Goal: Find specific page/section: Find specific page/section

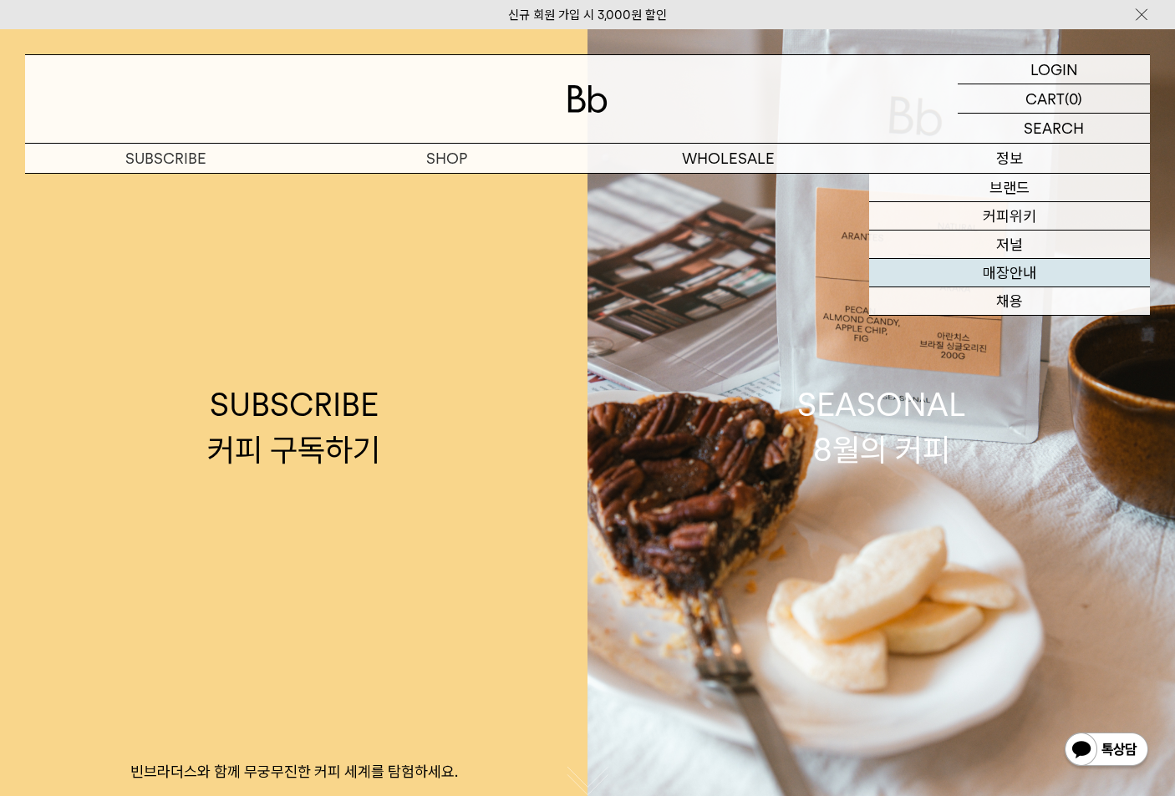
click at [1019, 270] on link "매장안내" at bounding box center [1010, 273] width 282 height 28
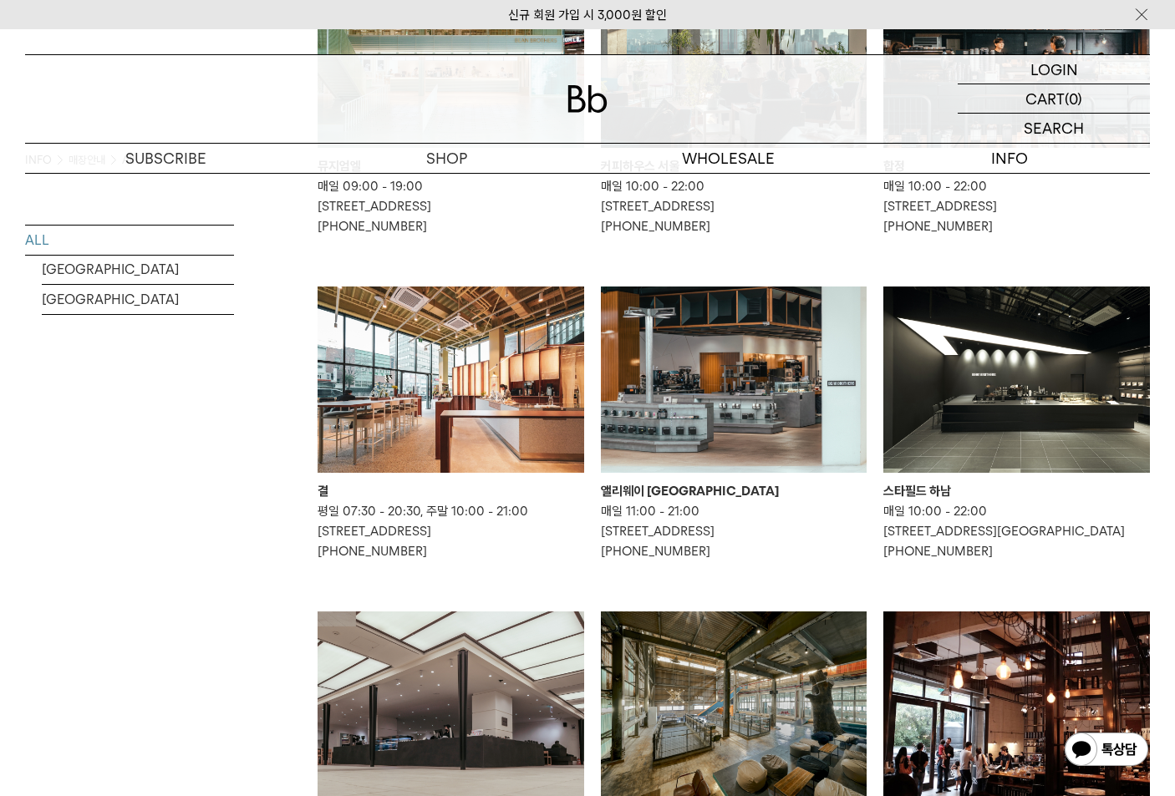
scroll to position [280, 0]
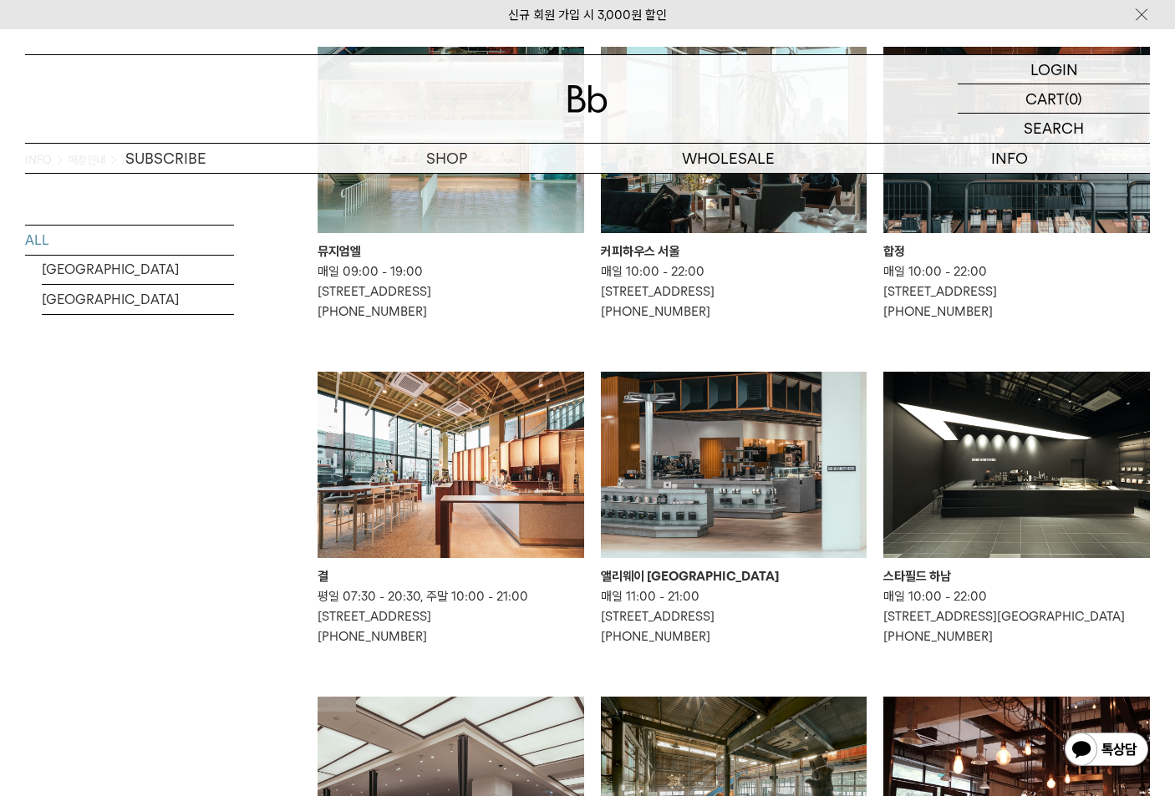
click at [988, 474] on img at bounding box center [1016, 465] width 267 height 186
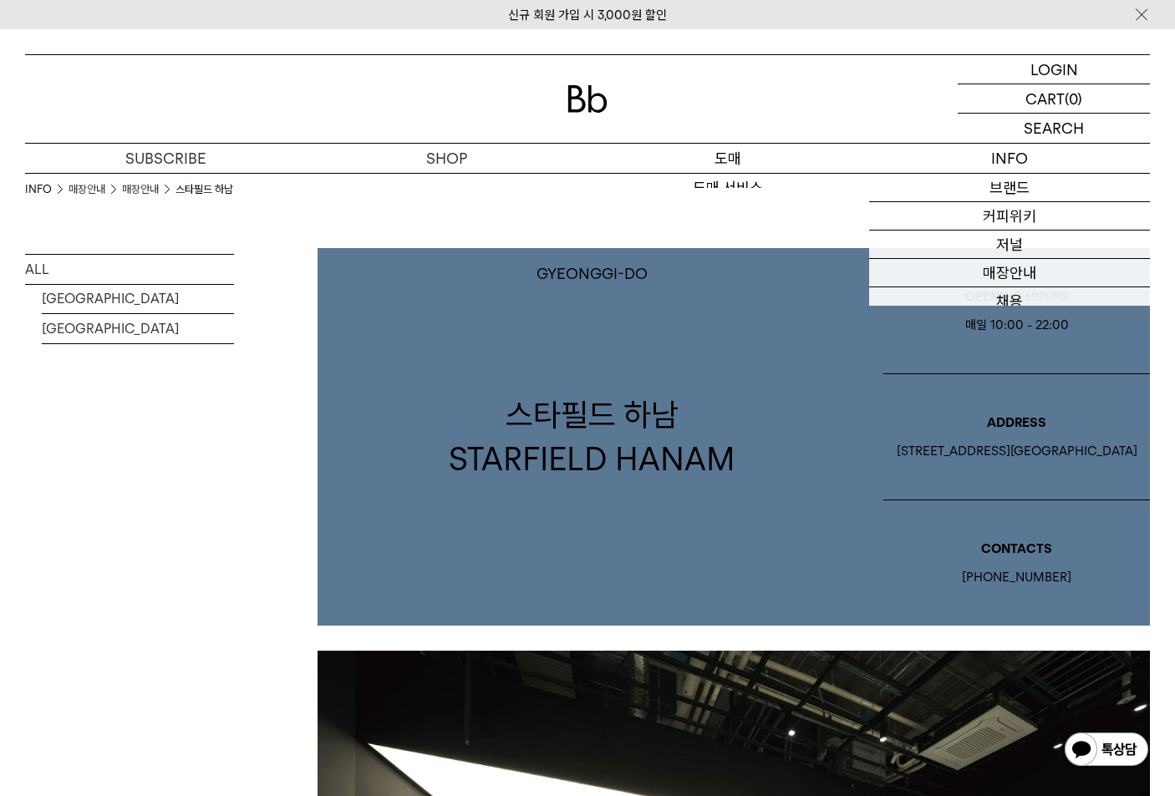
click at [734, 153] on p "도매" at bounding box center [728, 158] width 282 height 29
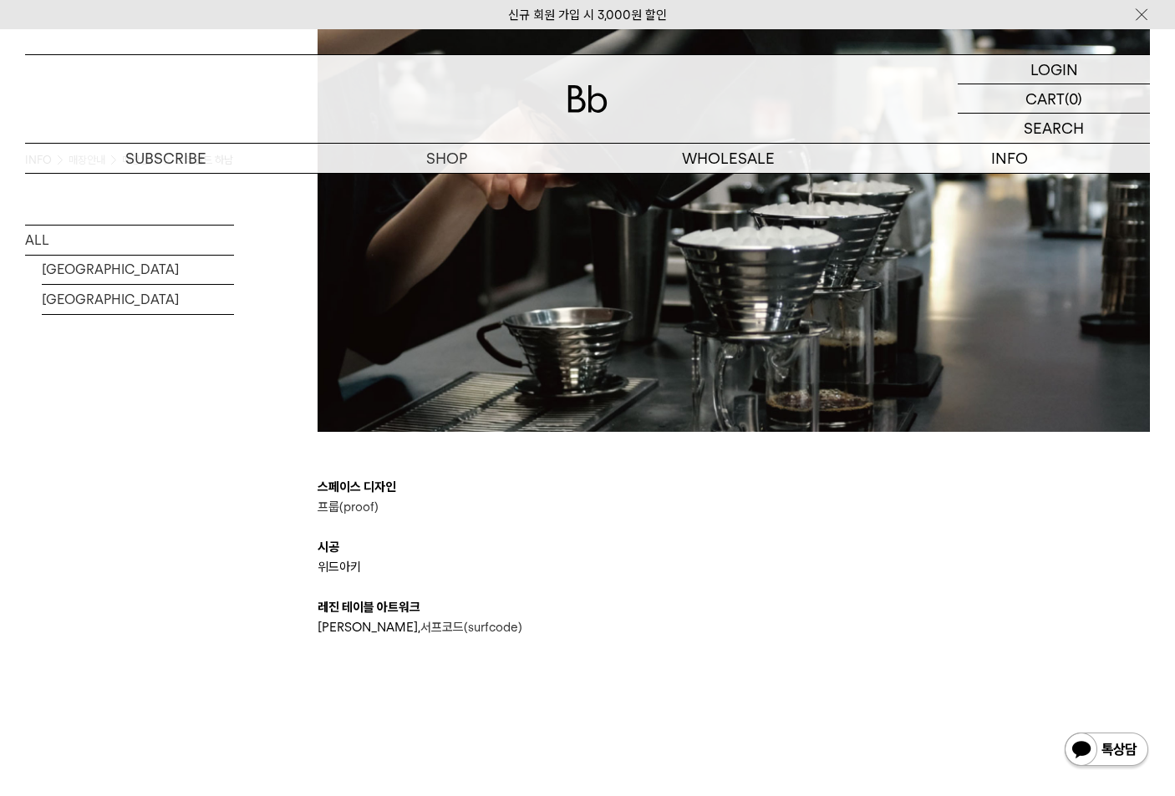
scroll to position [2779, 0]
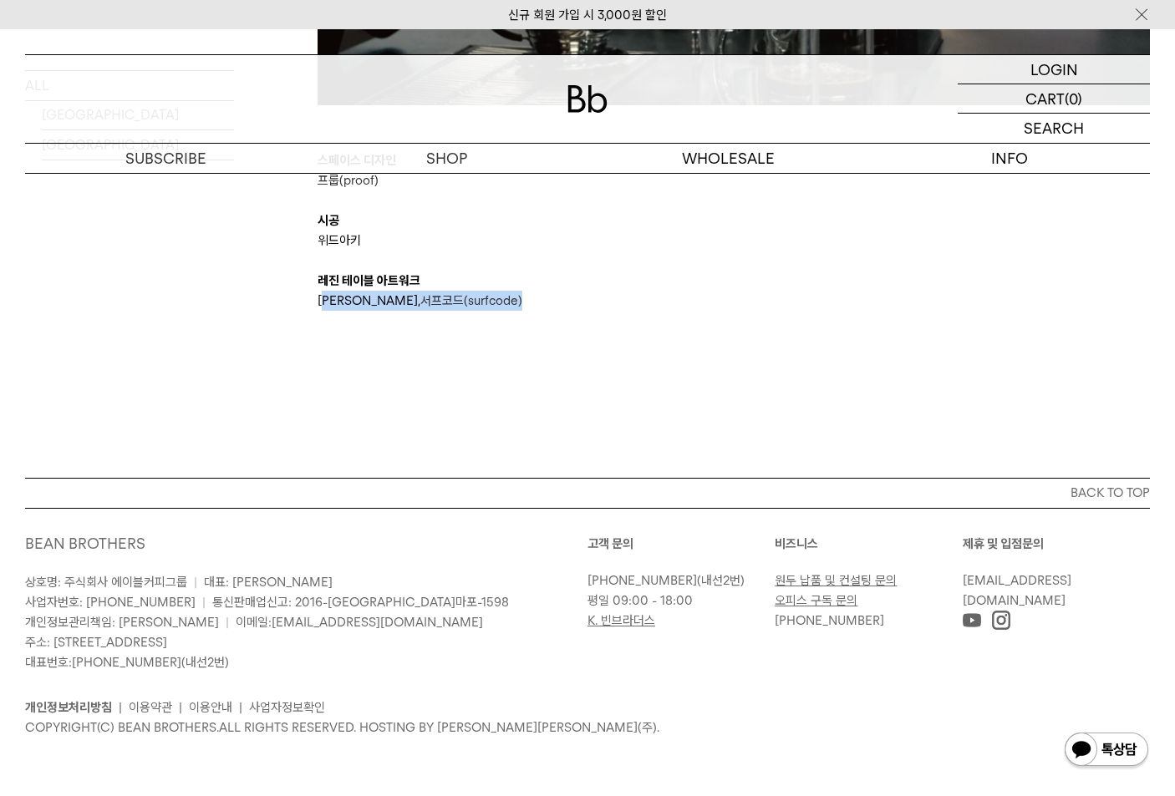
drag, startPoint x: 378, startPoint y: 301, endPoint x: 525, endPoint y: 300, distance: 147.9
click at [525, 300] on p "[PERSON_NAME], 서프코드(surfcode)" at bounding box center [733, 301] width 832 height 20
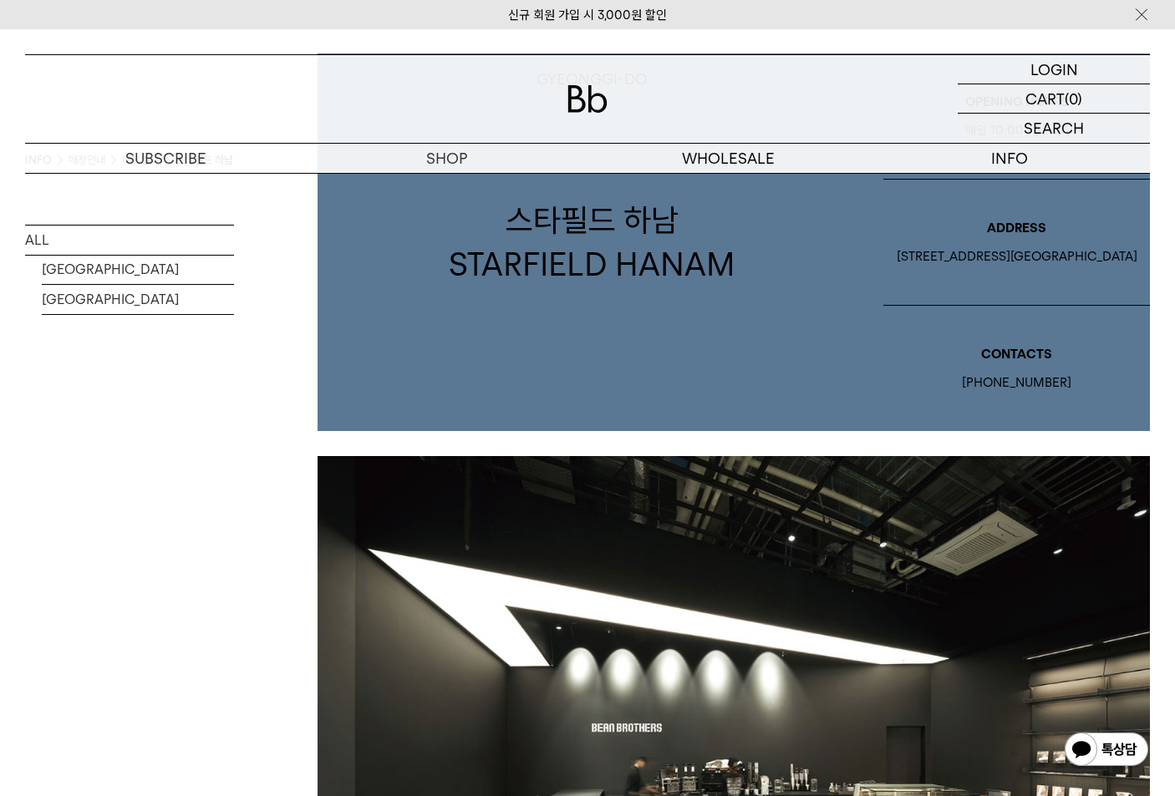
scroll to position [0, 0]
